Goal: Use online tool/utility: Use online tool/utility

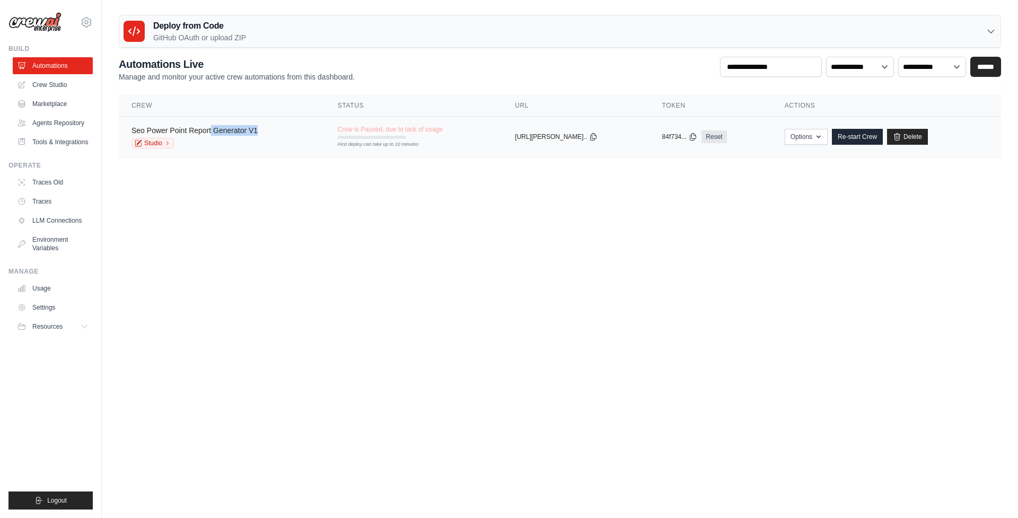
click at [211, 134] on div "Seo Power Point Report Generator V1" at bounding box center [195, 130] width 126 height 11
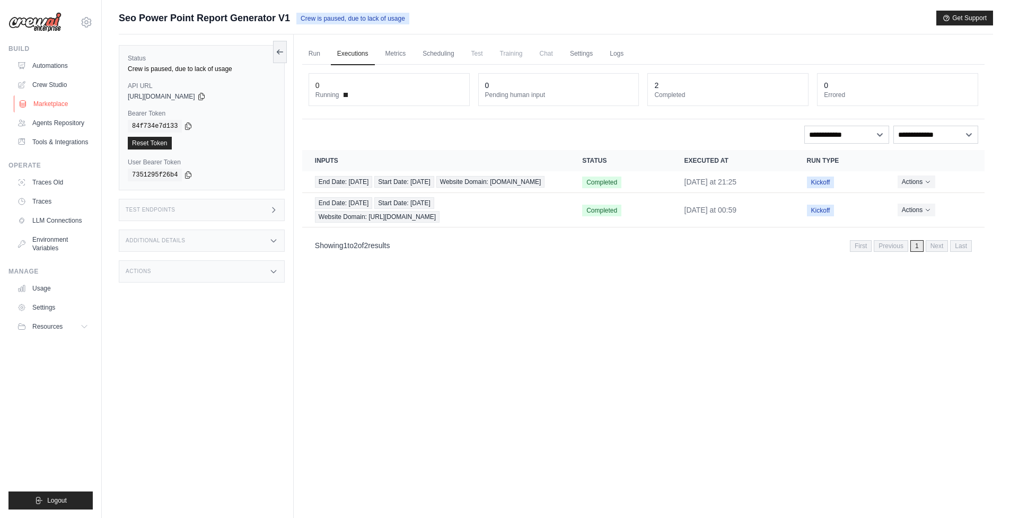
click at [57, 103] on link "Marketplace" at bounding box center [54, 103] width 80 height 17
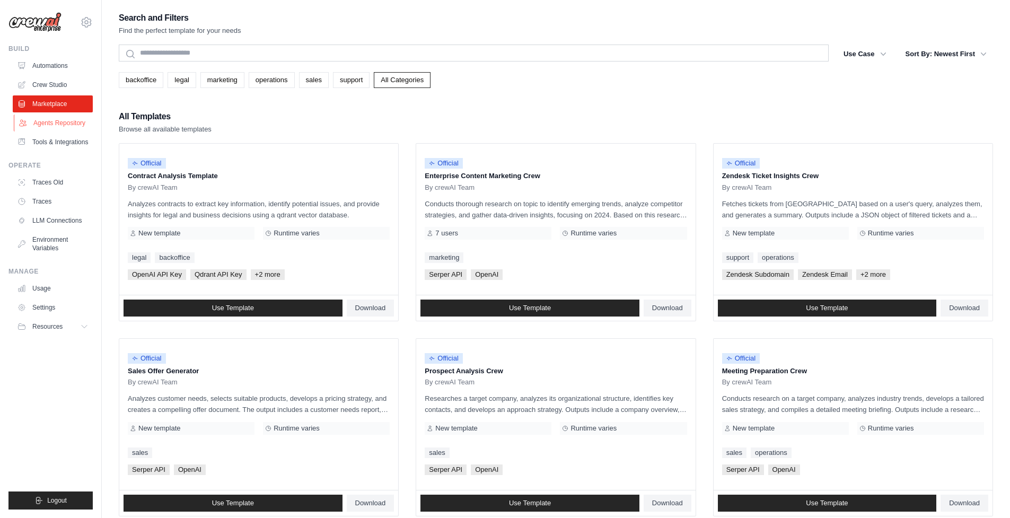
click at [53, 129] on link "Agents Repository" at bounding box center [54, 123] width 80 height 17
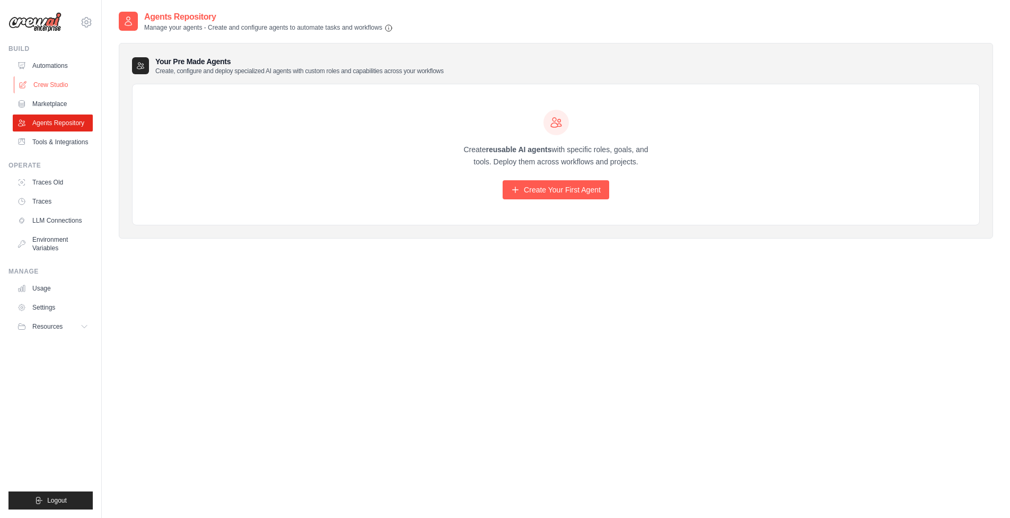
click at [50, 78] on link "Crew Studio" at bounding box center [54, 84] width 80 height 17
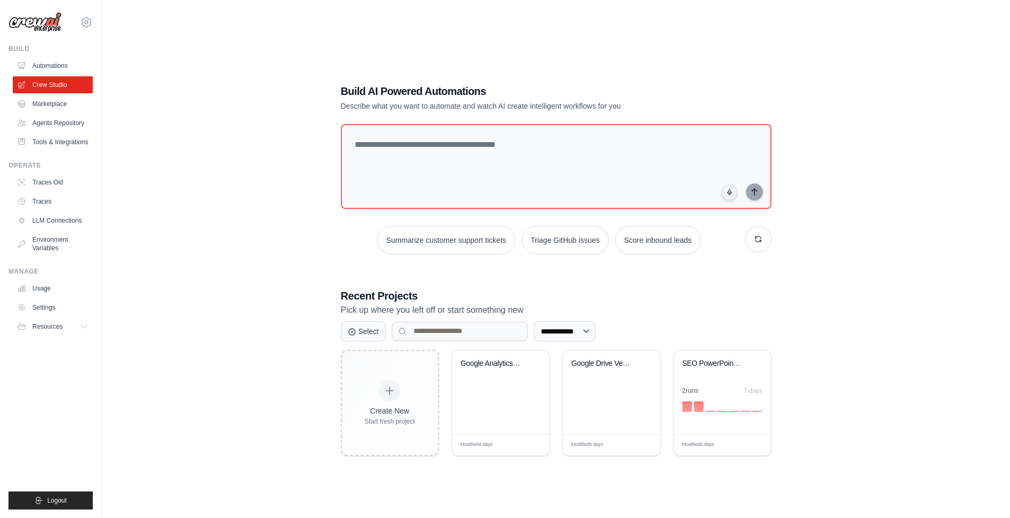
click at [464, 97] on h1 "Build AI Powered Automations" at bounding box center [519, 91] width 356 height 15
click at [205, 16] on div "**********" at bounding box center [556, 270] width 875 height 518
